Goal: Information Seeking & Learning: Learn about a topic

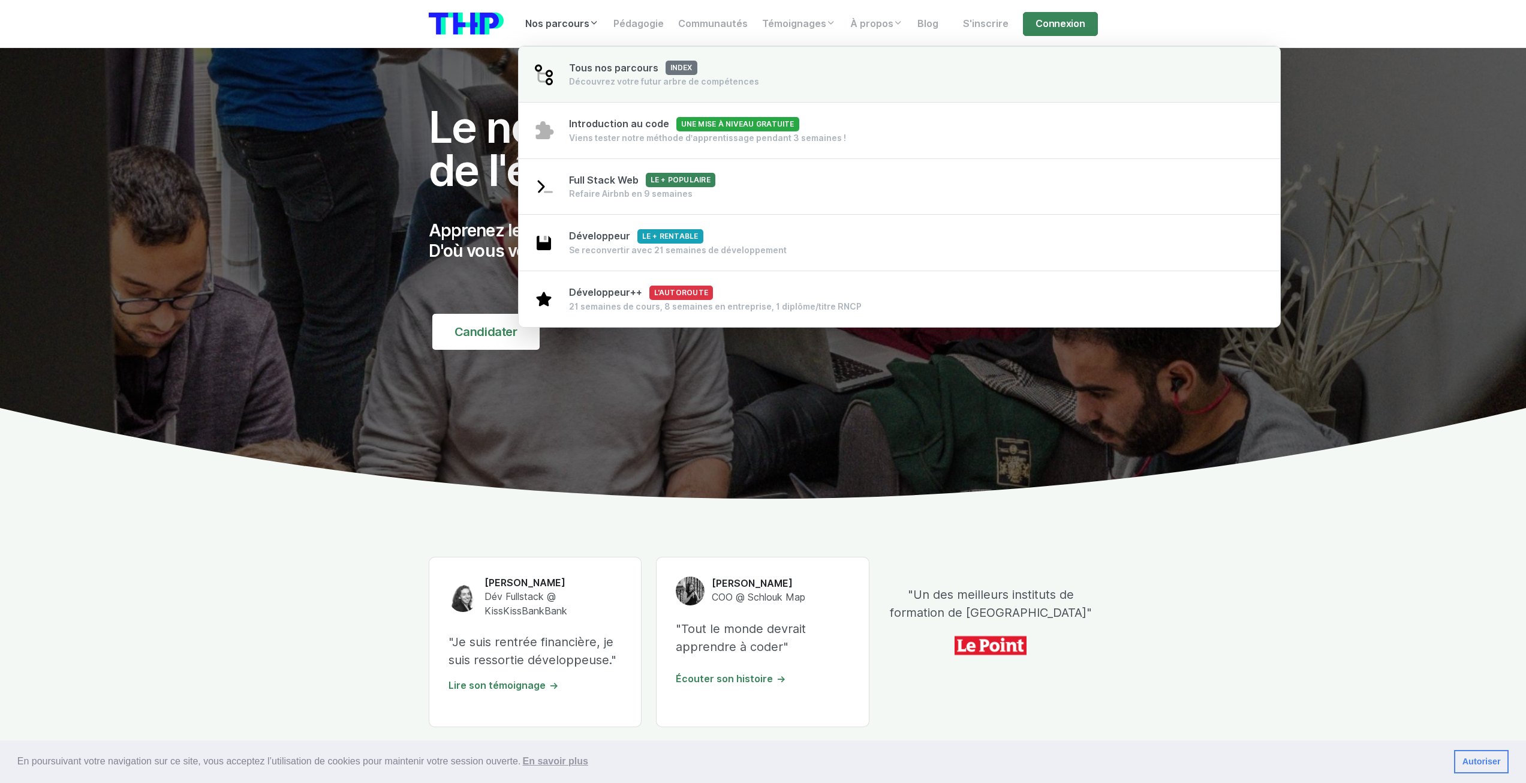
click at [692, 83] on div "Découvrez votre futur arbre de compétences" at bounding box center [664, 82] width 190 height 12
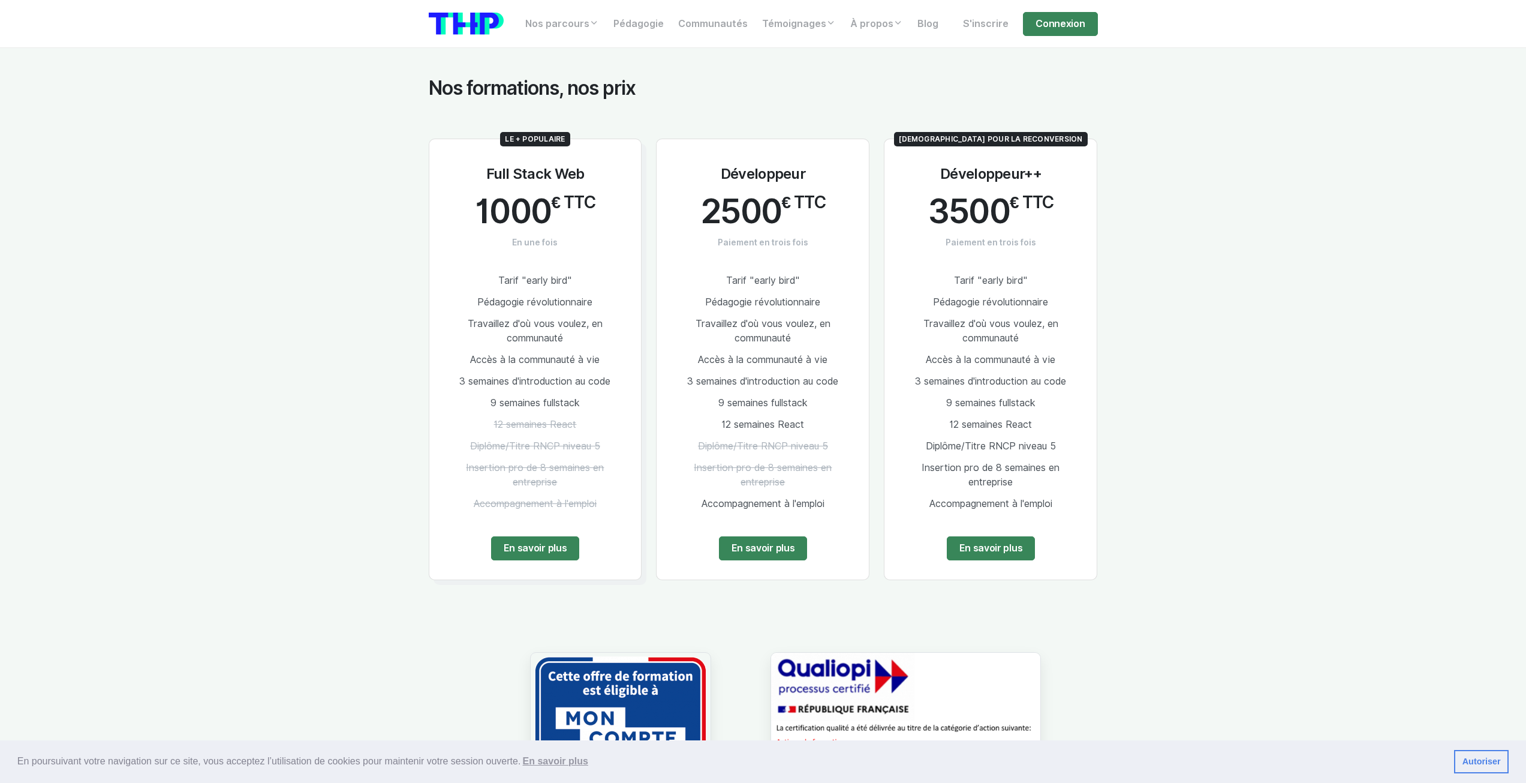
scroll to position [660, 0]
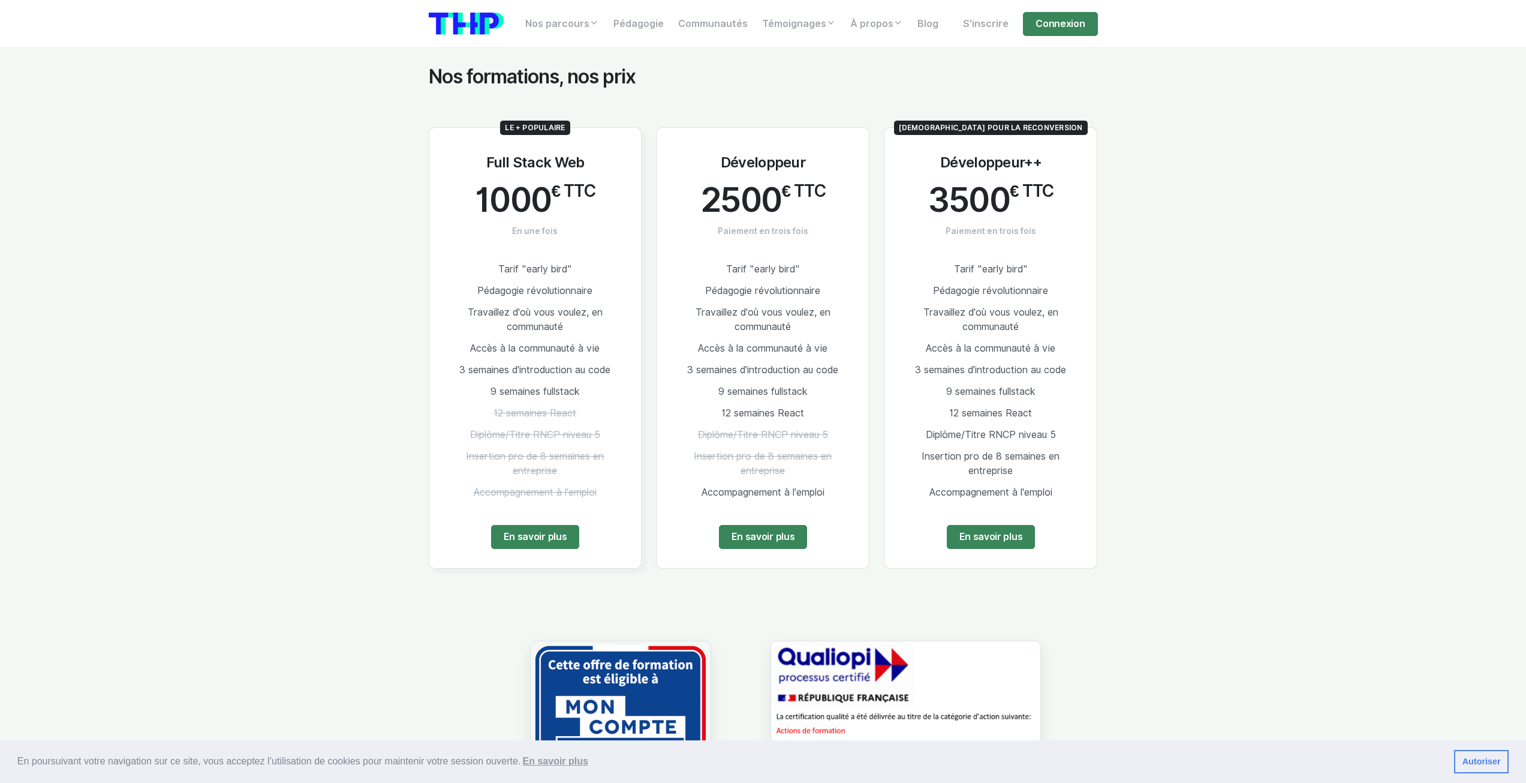
click at [501, 395] on span "9 semaines fullstack" at bounding box center [535, 391] width 89 height 11
click at [760, 413] on span "12 semaines React" at bounding box center [762, 412] width 83 height 11
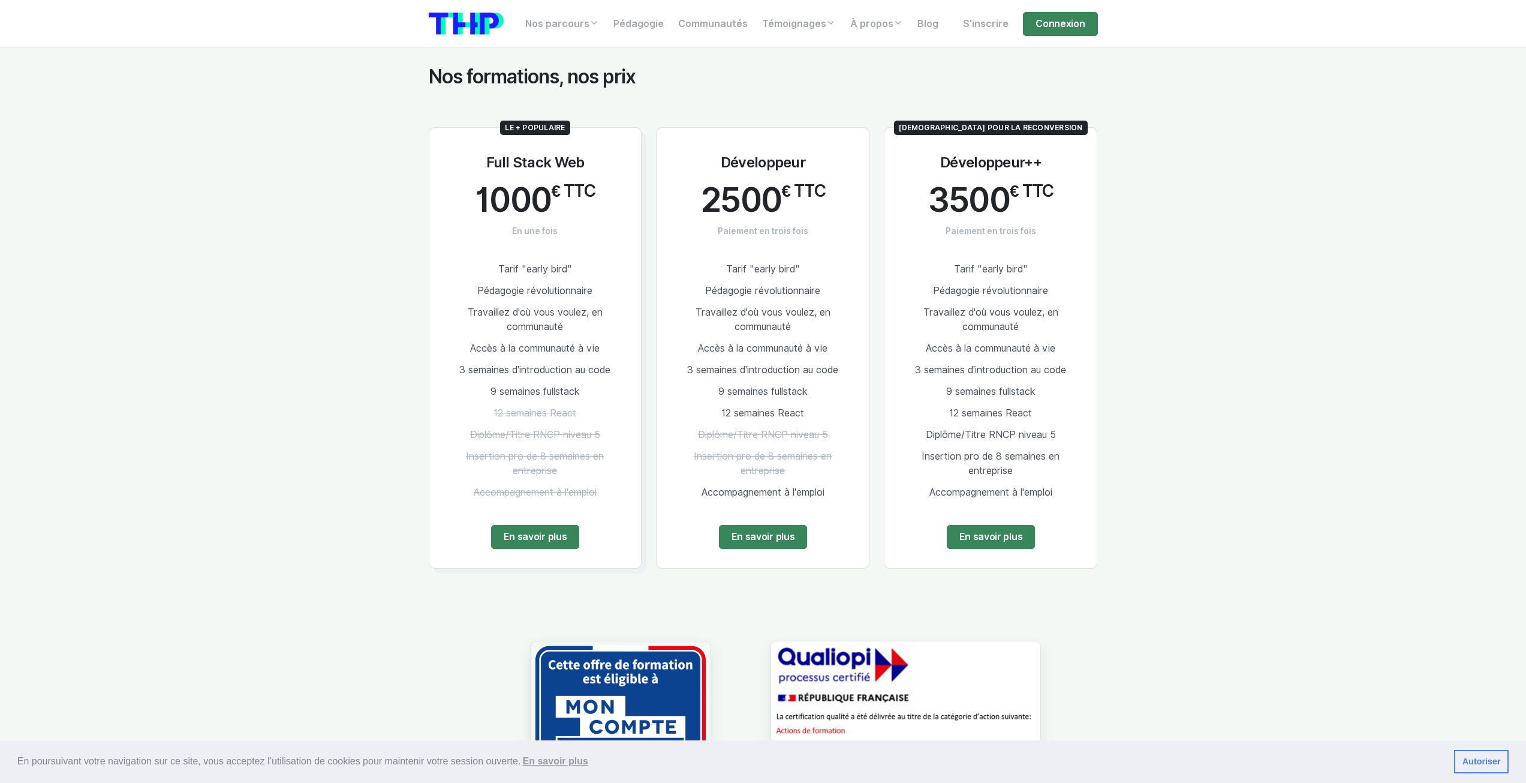
click at [822, 362] on li "3 semaines d'introduction au code" at bounding box center [763, 370] width 174 height 22
